Goal: Check status: Check status

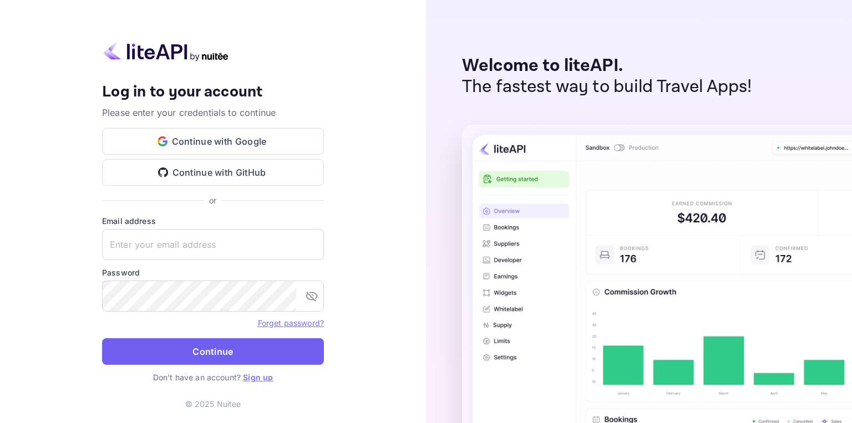
type input "[EMAIL_ADDRESS][DOMAIN_NAME]"
click at [256, 343] on button "Continue" at bounding box center [213, 351] width 222 height 27
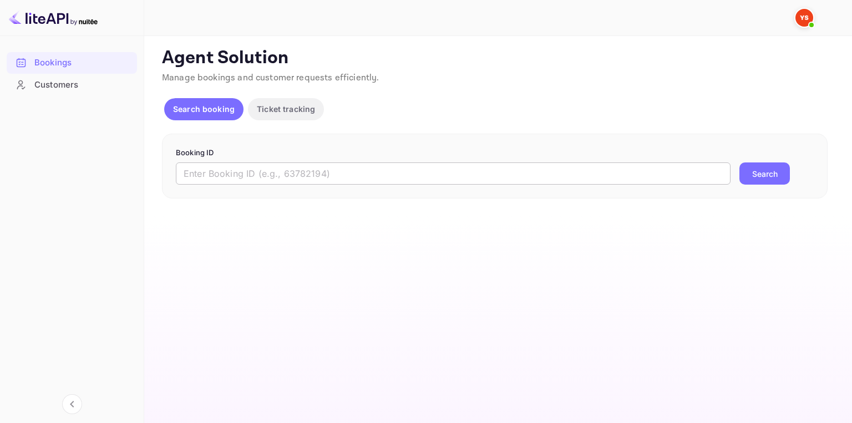
click at [313, 167] on input "text" at bounding box center [453, 174] width 555 height 22
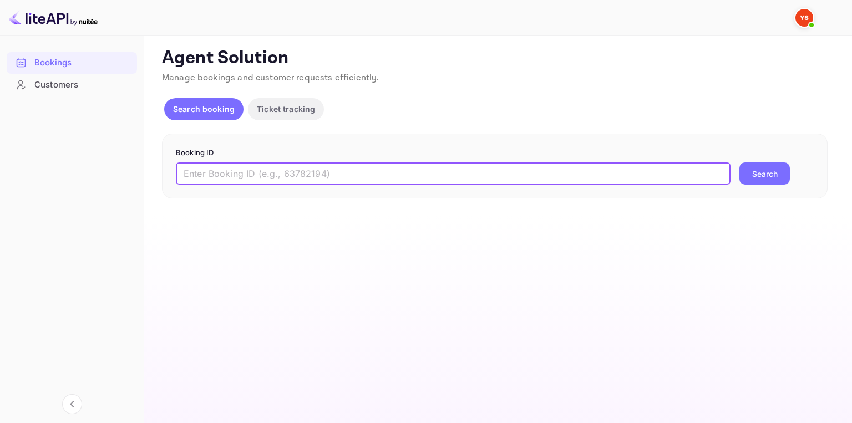
paste input "9081623"
type input "9081623"
click at [765, 174] on button "Search" at bounding box center [764, 174] width 50 height 22
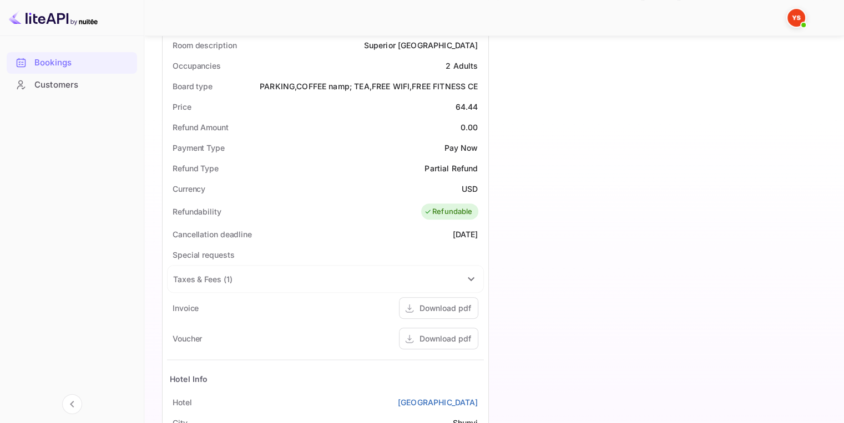
scroll to position [497, 0]
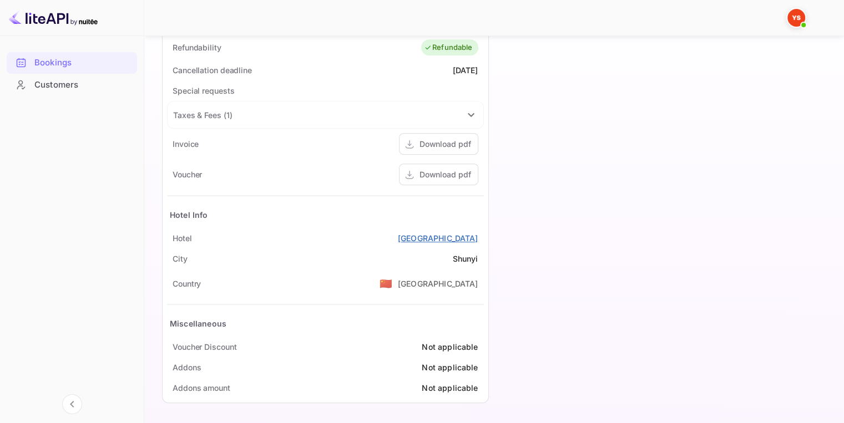
click at [420, 237] on link "[GEOGRAPHIC_DATA]" at bounding box center [438, 238] width 80 height 12
drag, startPoint x: 379, startPoint y: 235, endPoint x: 479, endPoint y: 236, distance: 99.8
click at [479, 236] on div "Hotel [GEOGRAPHIC_DATA]" at bounding box center [325, 238] width 317 height 21
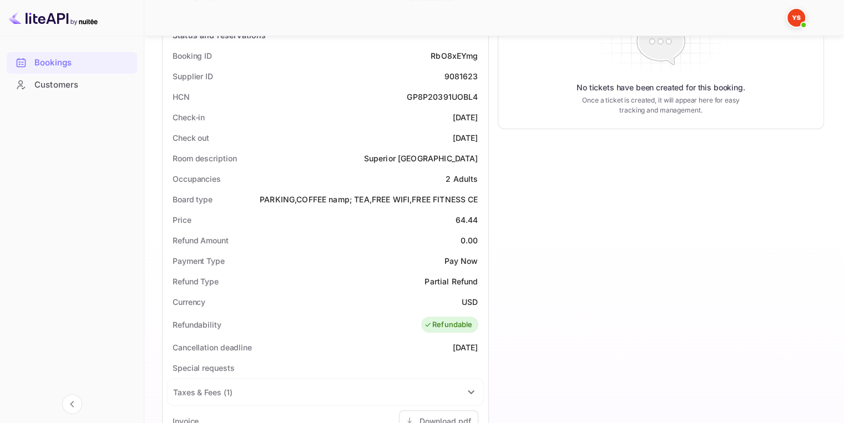
scroll to position [0, 0]
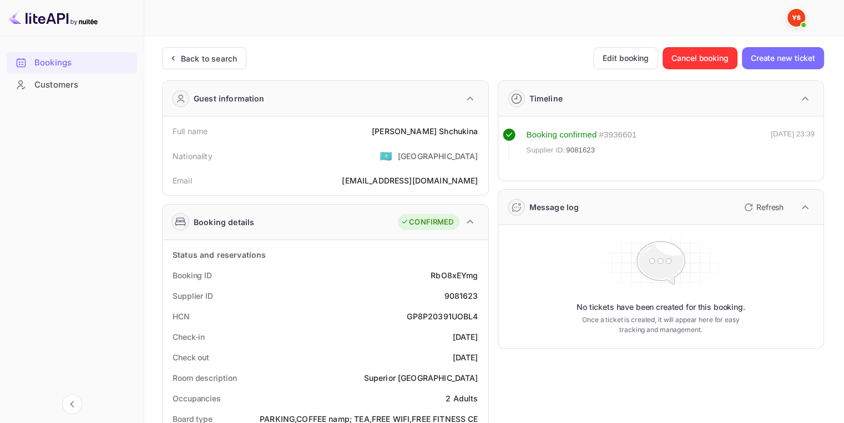
click at [75, 88] on div "Customers" at bounding box center [82, 85] width 97 height 13
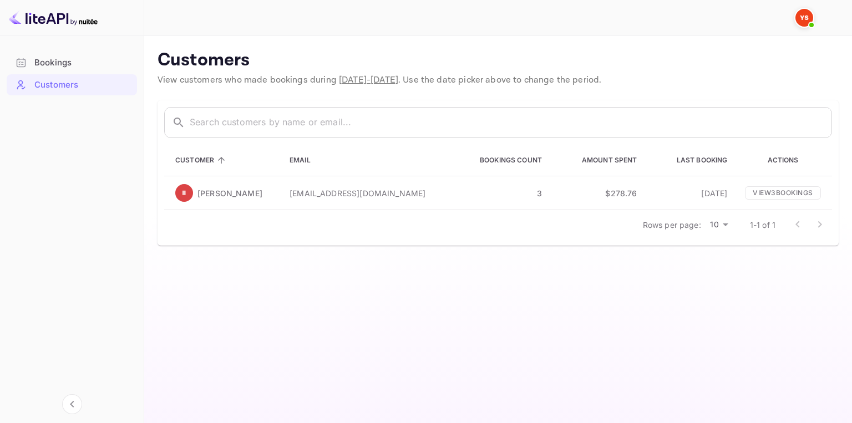
click at [67, 62] on div "Bookings" at bounding box center [82, 63] width 97 height 13
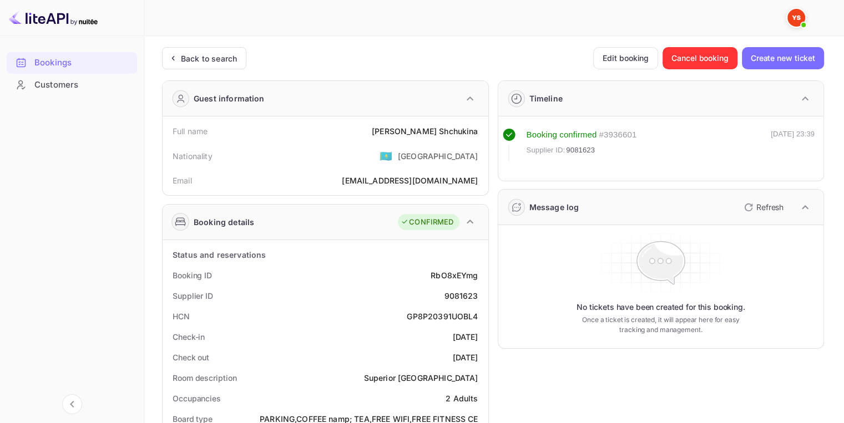
click at [555, 153] on span "Supplier ID:" at bounding box center [545, 150] width 39 height 11
click at [255, 216] on div "Booking details CONFIRMED" at bounding box center [326, 222] width 326 height 35
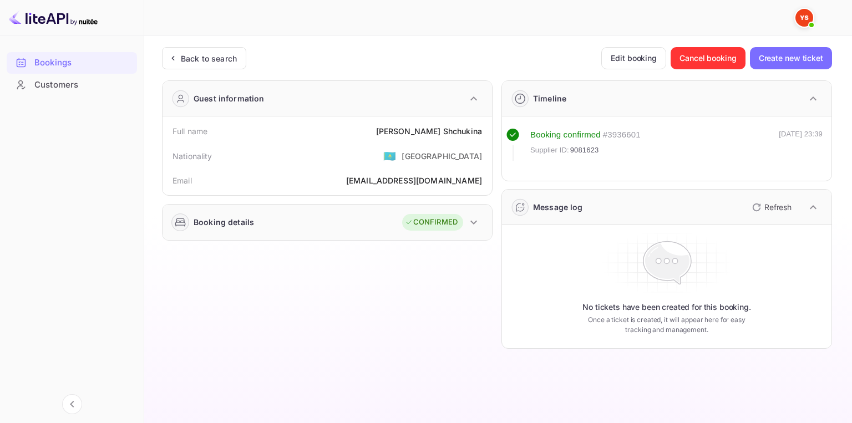
click at [255, 216] on div "Booking details CONFIRMED" at bounding box center [327, 222] width 329 height 35
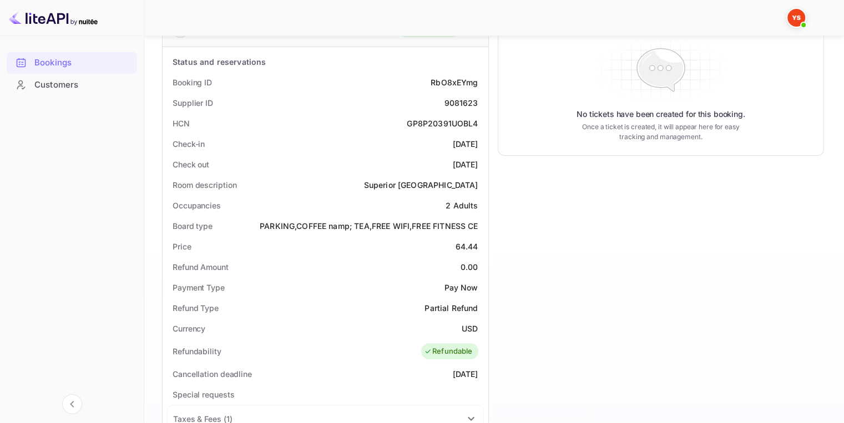
scroll to position [166, 0]
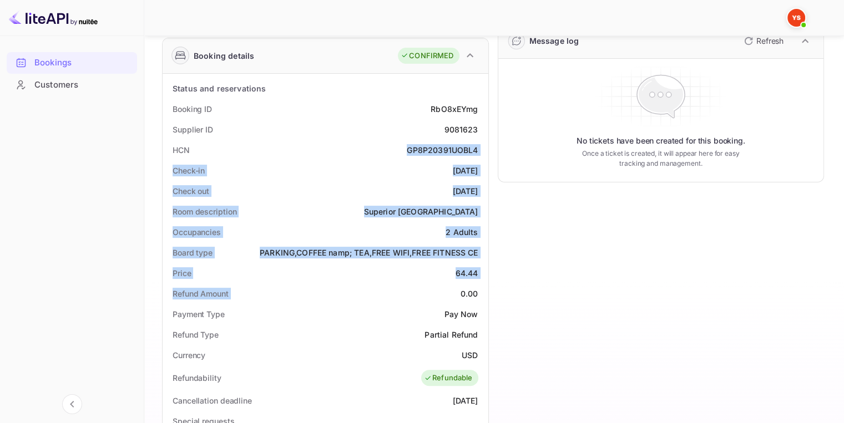
drag, startPoint x: 337, startPoint y: 145, endPoint x: 413, endPoint y: 296, distance: 168.7
click at [413, 297] on div "Status and reservations Booking ID RbO8xEYmg Supplier ID 9081623 HCN GP8P20391U…" at bounding box center [325, 403] width 317 height 651
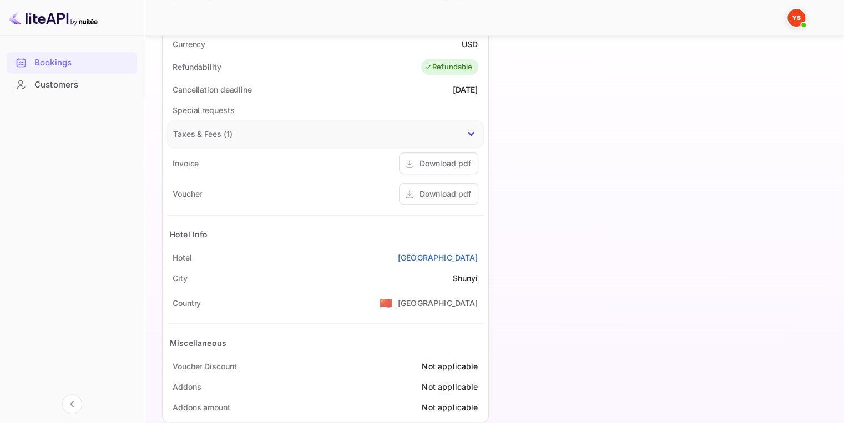
scroll to position [497, 0]
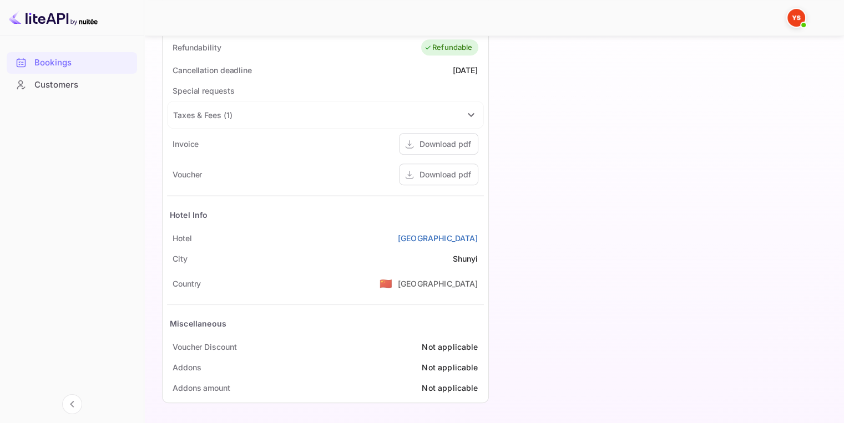
click at [314, 83] on div "Special requests" at bounding box center [325, 90] width 317 height 21
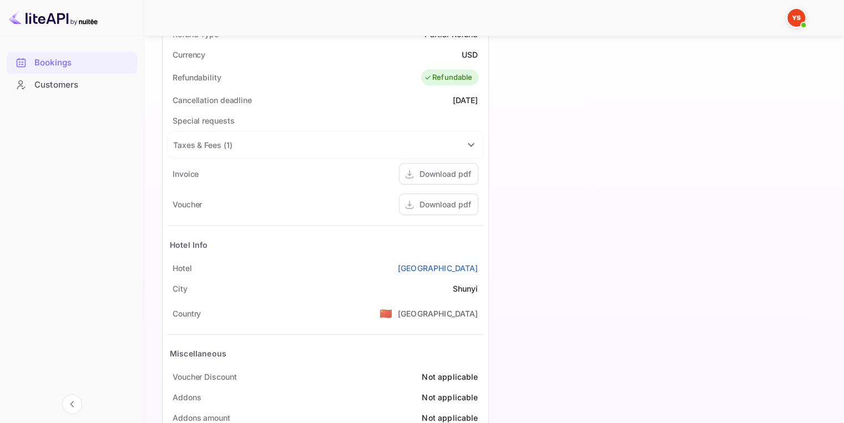
scroll to position [442, 0]
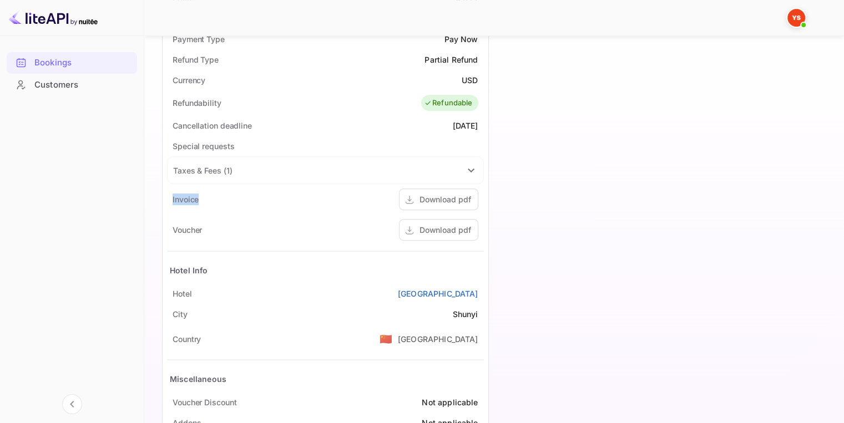
drag, startPoint x: 198, startPoint y: 200, endPoint x: 168, endPoint y: 195, distance: 31.0
click at [168, 195] on div "Invoice Download pdf" at bounding box center [325, 199] width 317 height 31
click at [179, 190] on div "Invoice Download pdf" at bounding box center [325, 199] width 317 height 31
click at [430, 197] on div "Download pdf" at bounding box center [445, 200] width 52 height 12
click at [197, 230] on div "Voucher Download pdf" at bounding box center [325, 230] width 317 height 31
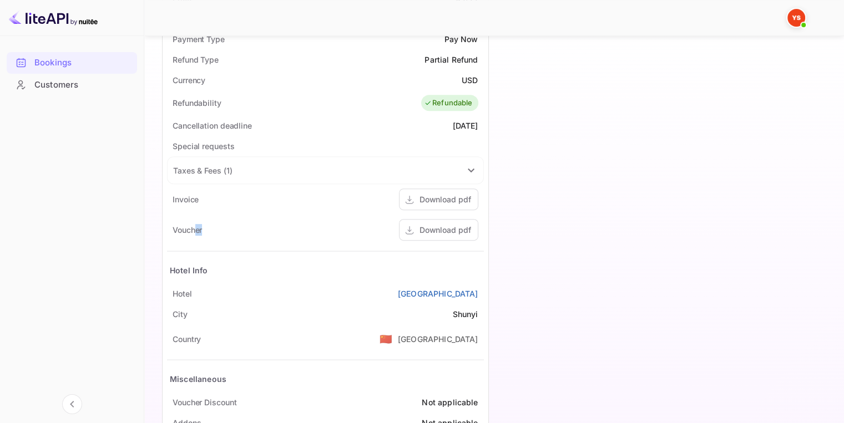
click at [299, 231] on div "Voucher Download pdf" at bounding box center [325, 230] width 317 height 31
click at [404, 230] on icon at bounding box center [409, 231] width 11 height 12
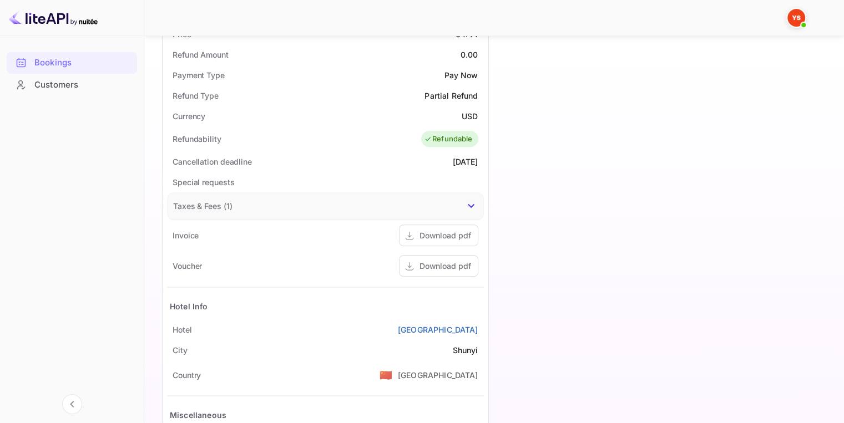
scroll to position [497, 0]
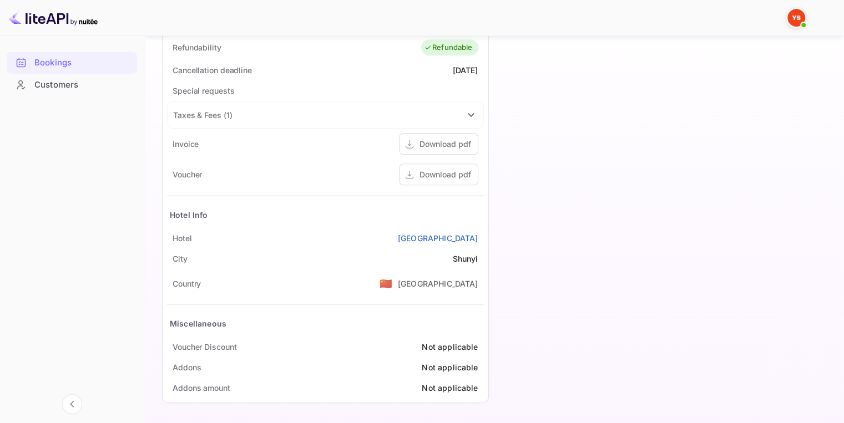
drag, startPoint x: 377, startPoint y: 240, endPoint x: 478, endPoint y: 240, distance: 101.5
click at [478, 240] on div "Hotel [GEOGRAPHIC_DATA]" at bounding box center [325, 238] width 317 height 21
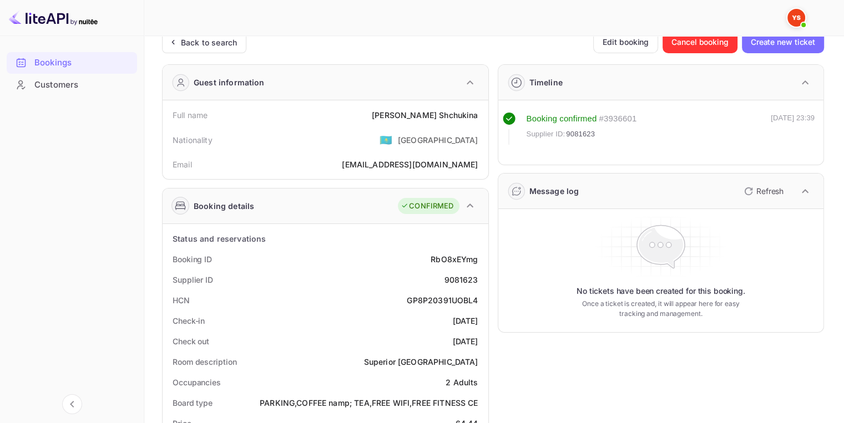
scroll to position [0, 0]
